Goal: Task Accomplishment & Management: Use online tool/utility

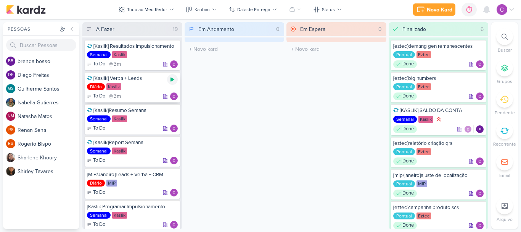
click at [171, 79] on icon at bounding box center [172, 79] width 4 height 4
click at [440, 8] on div "Novo Kard" at bounding box center [440, 10] width 26 height 8
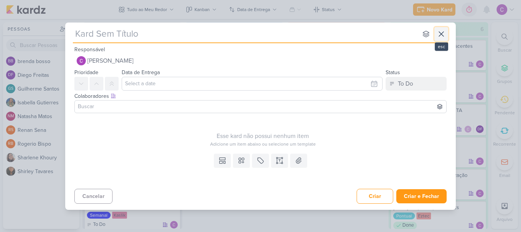
click at [443, 36] on icon at bounding box center [441, 34] width 5 height 5
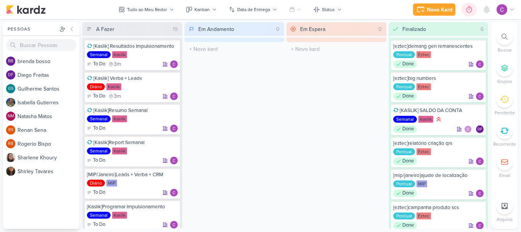
click at [467, 10] on icon at bounding box center [469, 10] width 8 height 8
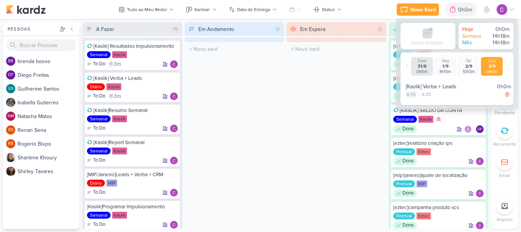
click at [413, 95] on div "8:25" at bounding box center [411, 94] width 11 height 7
select select "8"
click at [426, 104] on select "00 01 02 03 04 05 06 07 08 09 10 11 12 13 14 15 16 17 18 19 20 21 22 23 24 25 2…" at bounding box center [425, 103] width 11 height 9
click at [420, 99] on select "00 01 02 03 04 05 06 07 08 09 10 11 12 13 14 15 16 17 18 19 20 21 22 23 24 25 2…" at bounding box center [425, 103] width 11 height 9
click at [436, 105] on icon at bounding box center [436, 103] width 5 height 3
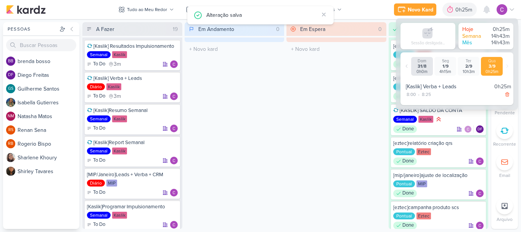
click at [352, 112] on div "Em Espera 0 O título do kard deve ter menos que 100 caracteres" at bounding box center [336, 125] width 100 height 206
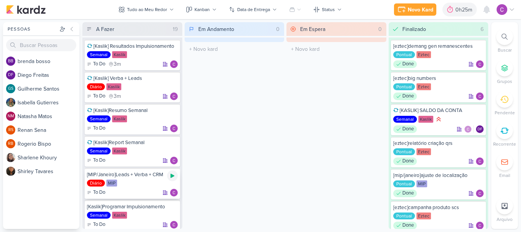
click at [174, 177] on icon at bounding box center [172, 175] width 6 height 6
click at [445, 10] on div "0h25m" at bounding box center [454, 10] width 19 height 8
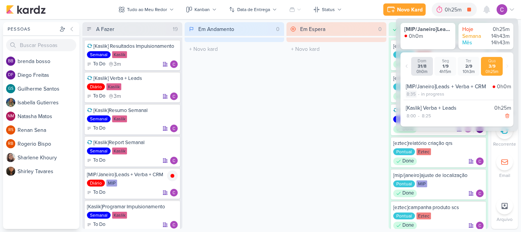
click at [413, 95] on div "8:35" at bounding box center [411, 93] width 11 height 7
click at [428, 104] on select "00 01 02 03 04 05 06 07 08 09 10 11 12 13 14 15 16 17 18 19 20 21 22 23 24 25 2…" at bounding box center [425, 103] width 11 height 9
select select "30"
click at [420, 99] on select "00 01 02 03 04 05 06 07 08 09 10 11 12 13 14 15 16 17 18 19 20 21 22 23 24 25 2…" at bounding box center [425, 103] width 11 height 9
click at [437, 105] on icon at bounding box center [436, 103] width 9 height 9
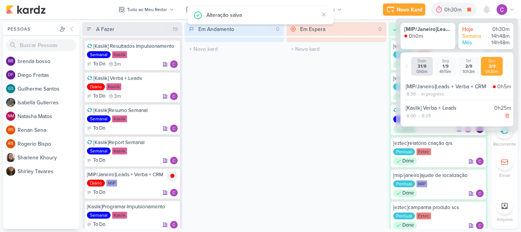
click at [320, 124] on div "Em Espera 0 O título do kard deve ter menos que 100 caracteres" at bounding box center [336, 125] width 100 height 206
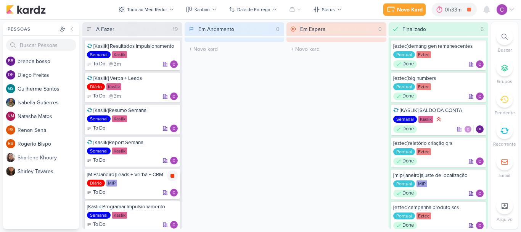
click at [173, 175] on icon at bounding box center [172, 176] width 4 height 4
